Goal: Task Accomplishment & Management: Manage account settings

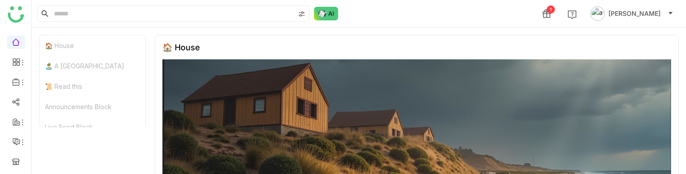
click at [666, 15] on button "Azhar Uddin" at bounding box center [632, 13] width 87 height 15
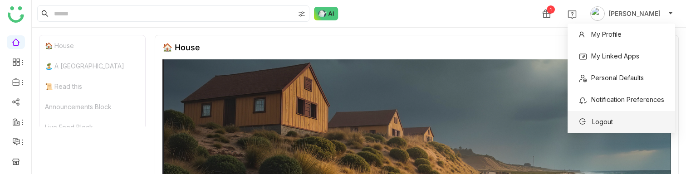
click at [610, 121] on span "Logout" at bounding box center [602, 122] width 21 height 8
